Goal: Book appointment/travel/reservation

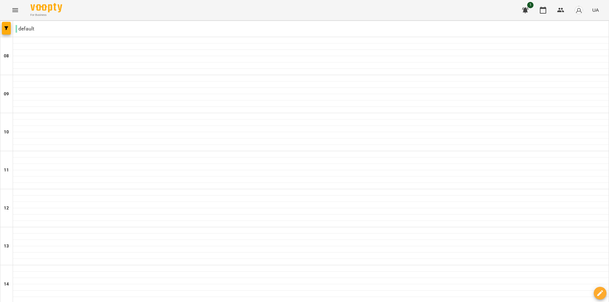
scroll to position [254, 0]
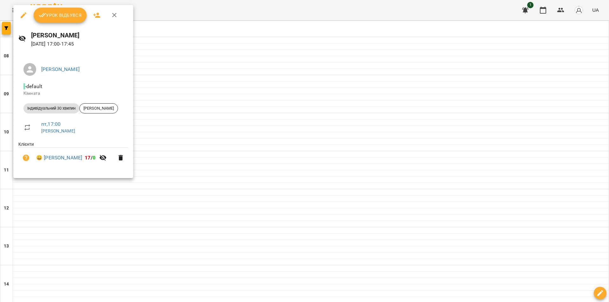
click at [225, 202] on div at bounding box center [304, 151] width 609 height 302
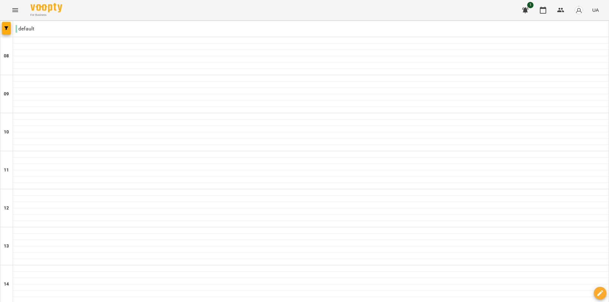
scroll to position [183, 0]
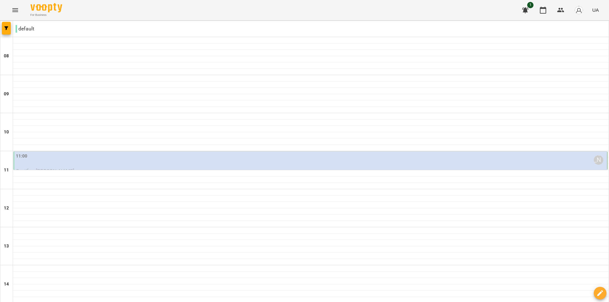
click at [196, 162] on div "11:00 [PERSON_NAME]" at bounding box center [311, 160] width 590 height 15
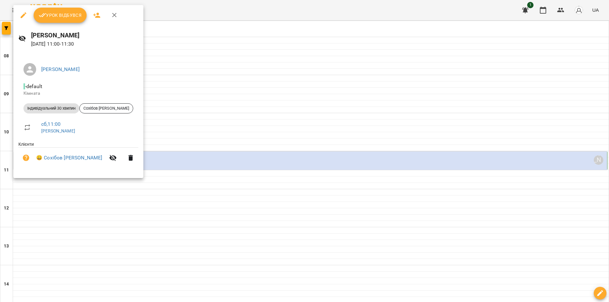
click at [197, 94] on div at bounding box center [304, 151] width 609 height 302
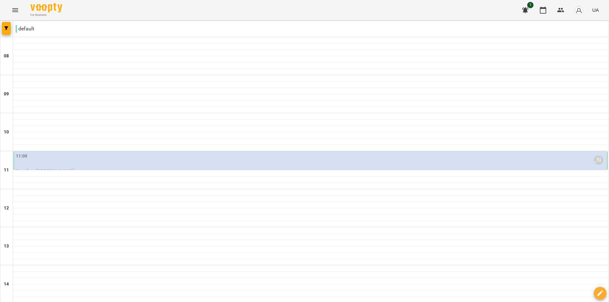
scroll to position [286, 0]
